Goal: Task Accomplishment & Management: Complete application form

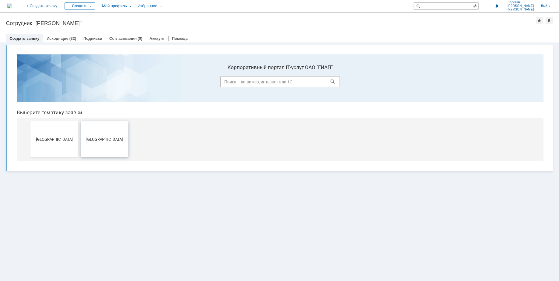
click at [97, 139] on span "[GEOGRAPHIC_DATA]" at bounding box center [104, 139] width 44 height 4
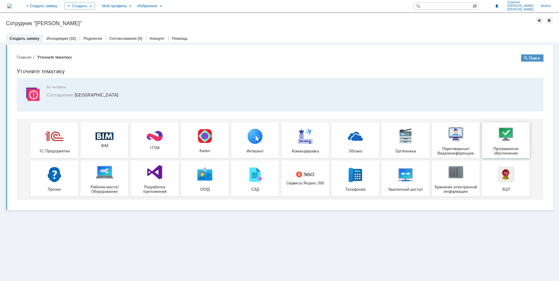
click at [507, 138] on img at bounding box center [506, 134] width 18 height 18
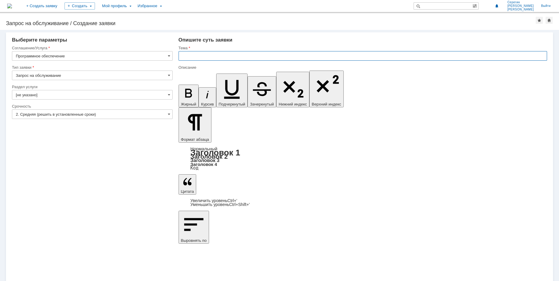
click at [190, 57] on input "text" at bounding box center [362, 56] width 368 height 10
click at [169, 76] on span at bounding box center [169, 75] width 2 height 5
click at [169, 74] on span at bounding box center [169, 75] width 2 height 5
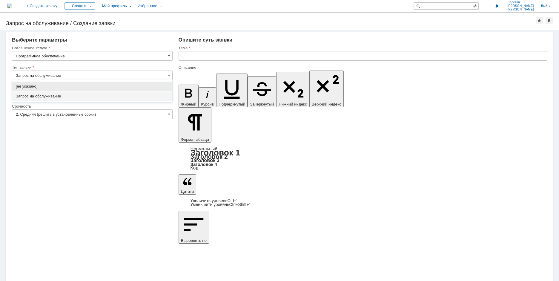
click at [124, 210] on div "Внимание! Выберите параметры Соглашение/Услуга Программное обеспечение Тип заяв…" at bounding box center [279, 155] width 559 height 251
type input "Запрос на обслуживание"
click at [170, 94] on span at bounding box center [169, 94] width 2 height 5
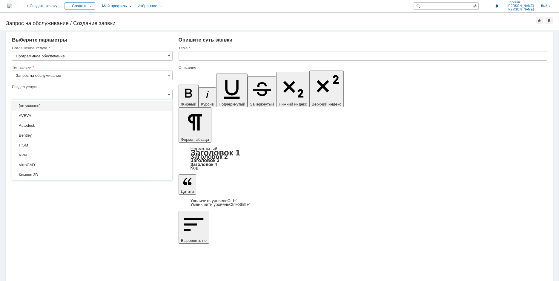
click at [224, 203] on div "Внимание! Выберите параметры Соглашение/Услуга Программное обеспечение Тип заяв…" at bounding box center [279, 155] width 559 height 251
type input "[не указано]"
click at [168, 115] on span at bounding box center [169, 114] width 2 height 5
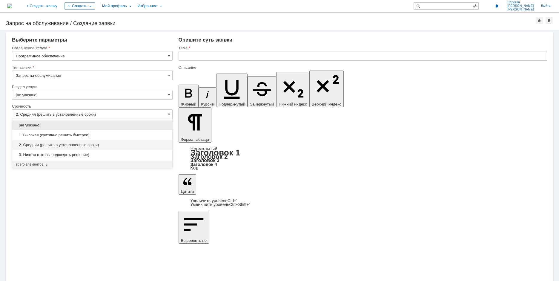
click at [168, 115] on span at bounding box center [169, 114] width 2 height 5
click at [193, 214] on div "Внимание! Выберите параметры Соглашение/Услуга Программное обеспечение Тип заяв…" at bounding box center [279, 155] width 559 height 251
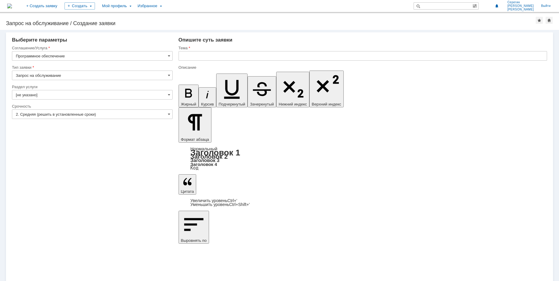
type input "2. Средняя (решить в установленные сроки)"
click at [169, 95] on span at bounding box center [169, 94] width 2 height 5
click at [229, 217] on div "Внимание! Выберите параметры Соглашение/Услуга Программное обеспечение Тип заяв…" at bounding box center [279, 155] width 559 height 251
type input "[не указано]"
click at [169, 94] on span at bounding box center [169, 94] width 2 height 5
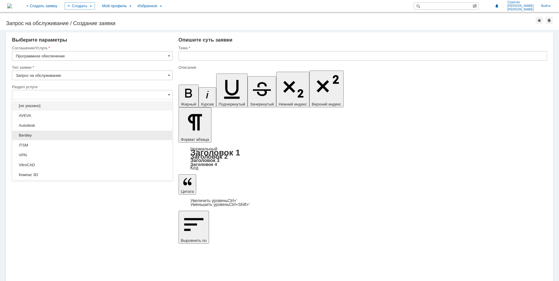
click at [28, 134] on span "Bentley" at bounding box center [92, 135] width 153 height 5
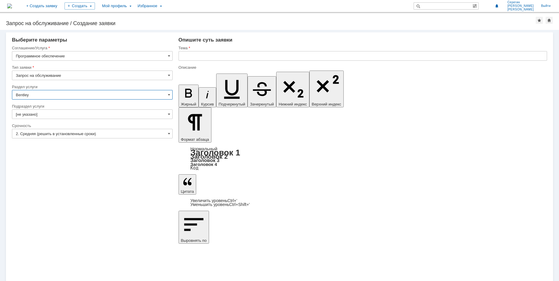
type input "Bentley"
click at [169, 113] on span at bounding box center [169, 114] width 2 height 5
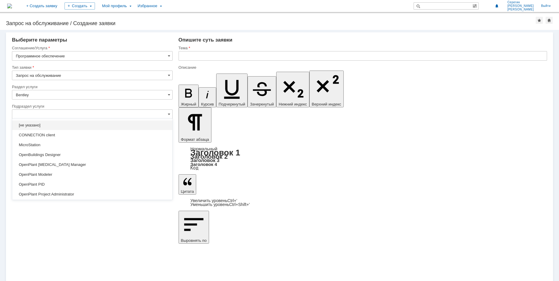
click at [94, 241] on div "Внимание! Выберите параметры Соглашение/Услуга Программное обеспечение Тип заяв…" at bounding box center [279, 155] width 559 height 251
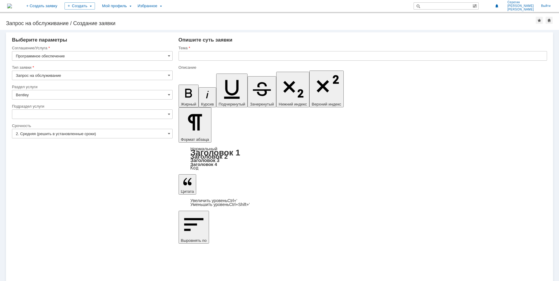
type input "[не указано]"
click at [169, 114] on span at bounding box center [169, 114] width 2 height 5
click at [136, 219] on div "Внимание! Выберите параметры Соглашение/Услуга Программное обеспечение Тип заяв…" at bounding box center [279, 155] width 559 height 251
type input "[не указано]"
click at [193, 58] on input "text" at bounding box center [362, 56] width 368 height 10
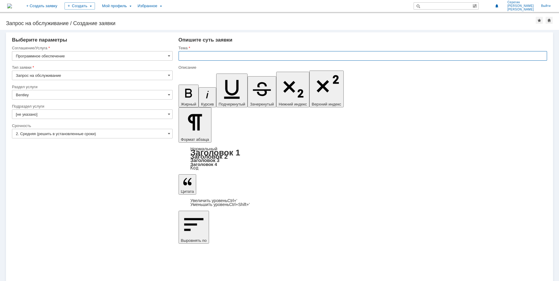
click at [201, 57] on input "text" at bounding box center [362, 56] width 368 height 10
type input "Navisworks"
